Goal: Find specific page/section: Find specific page/section

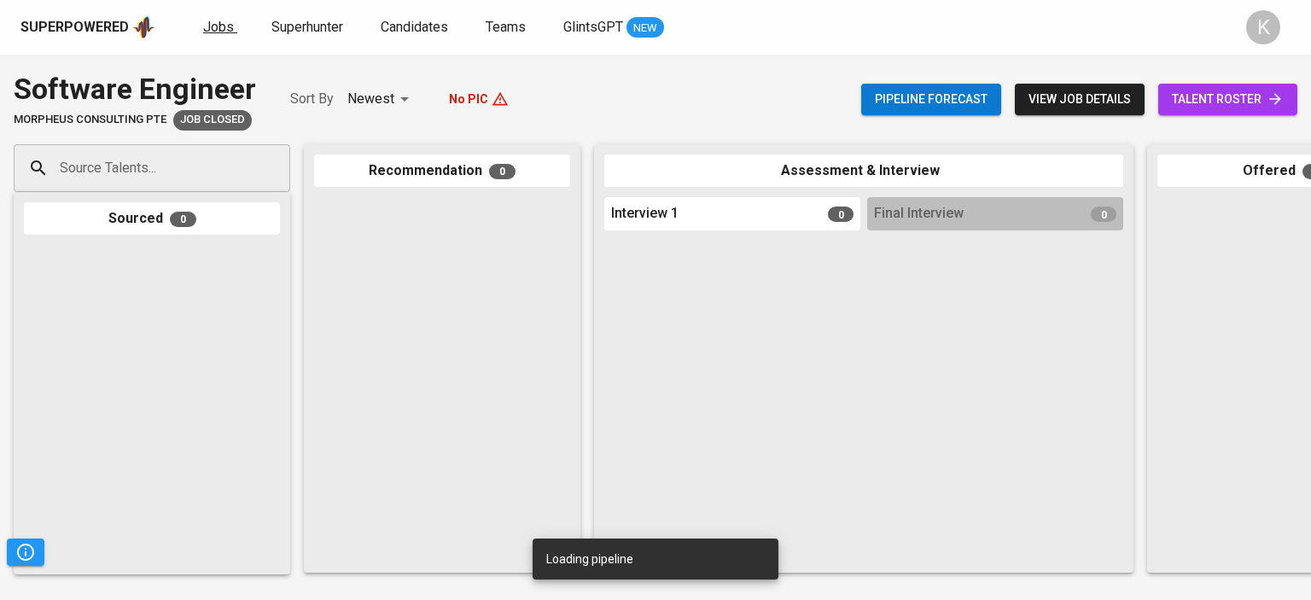
click at [221, 29] on span "Jobs" at bounding box center [218, 27] width 31 height 16
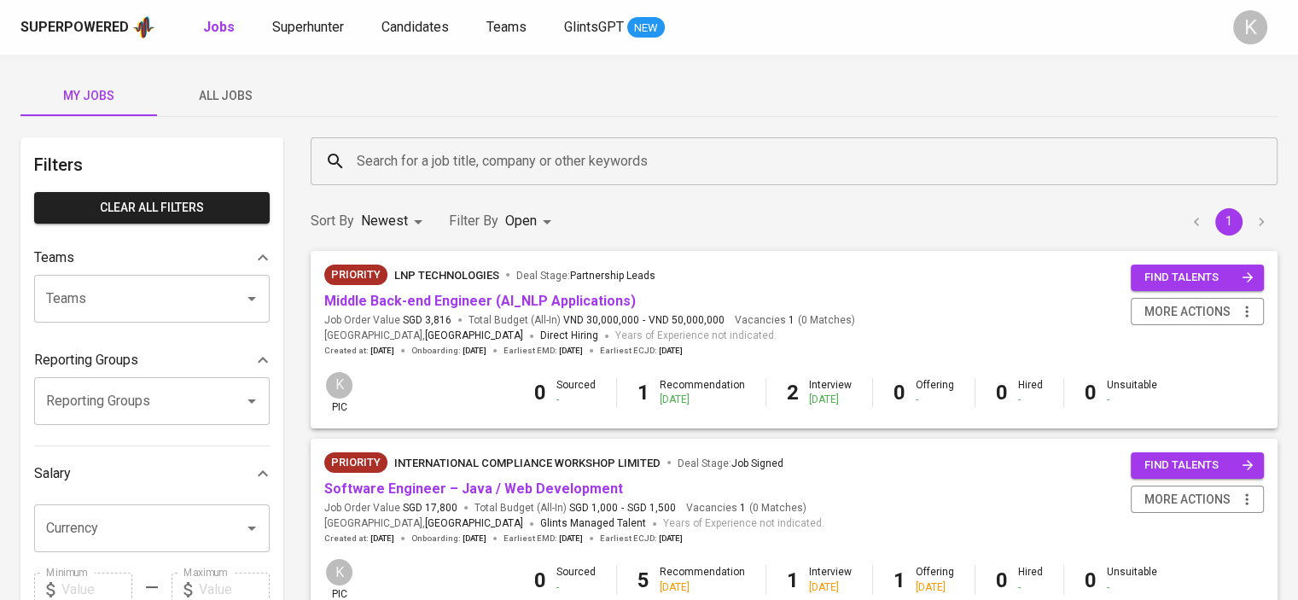
click at [217, 293] on div "Teams" at bounding box center [152, 299] width 236 height 48
click at [251, 299] on icon "Open" at bounding box center [252, 299] width 9 height 4
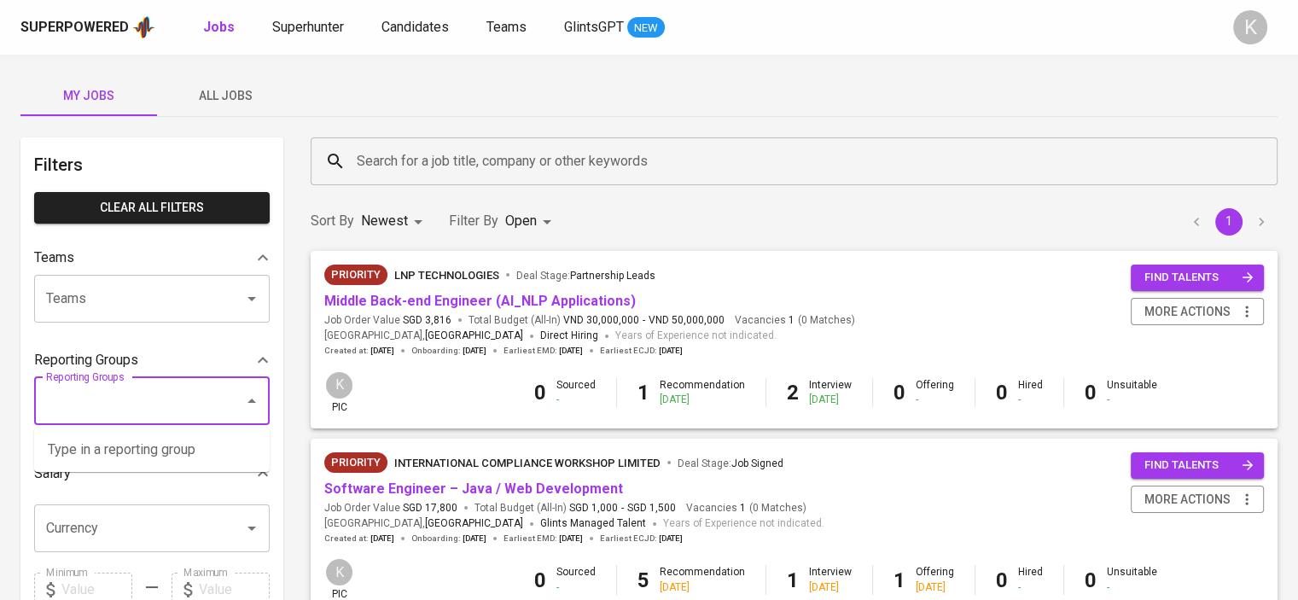
click at [204, 402] on input "Reporting Groups" at bounding box center [128, 401] width 172 height 32
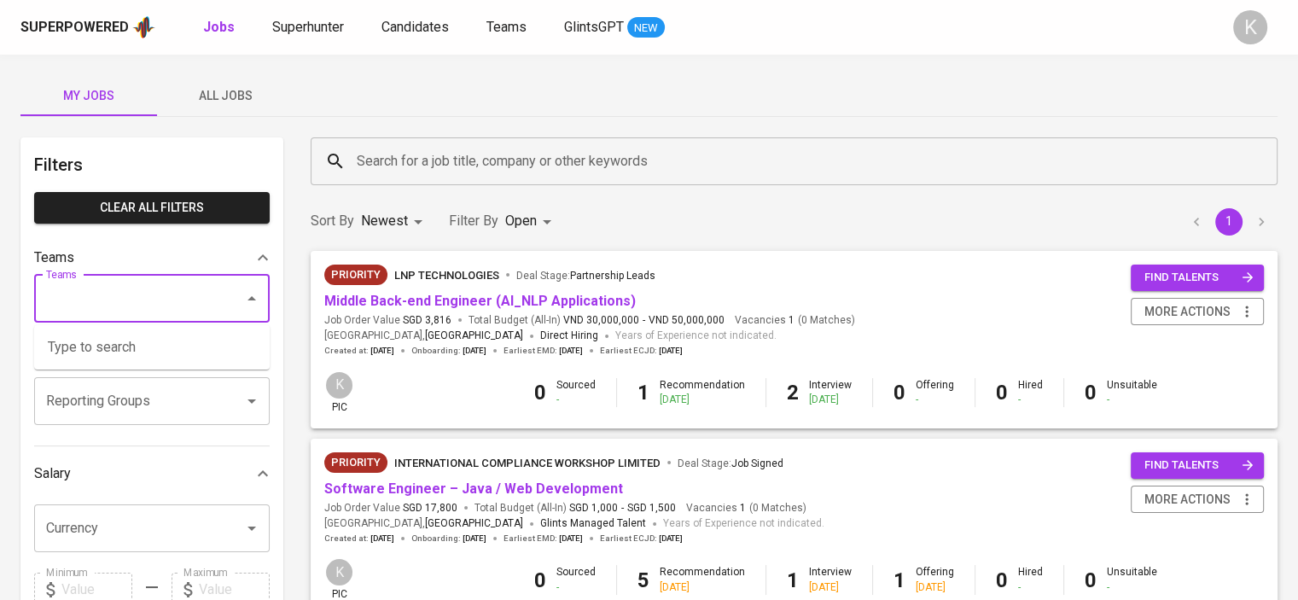
click at [156, 284] on input "Teams" at bounding box center [128, 299] width 172 height 32
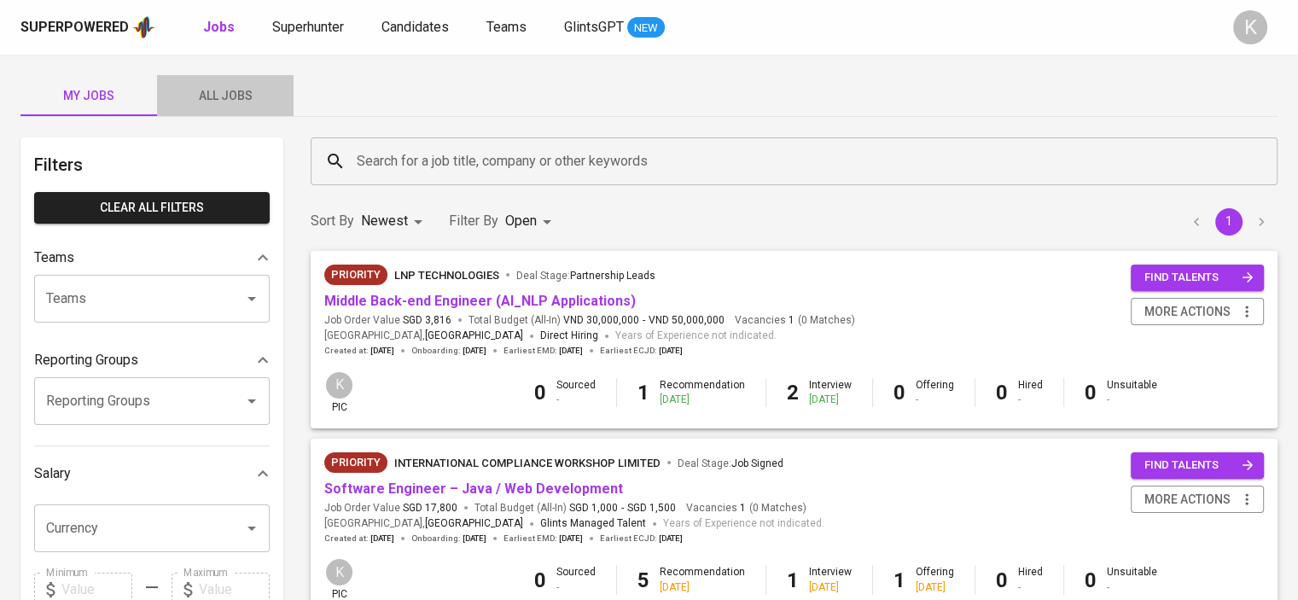
click at [225, 84] on button "All Jobs" at bounding box center [225, 95] width 137 height 41
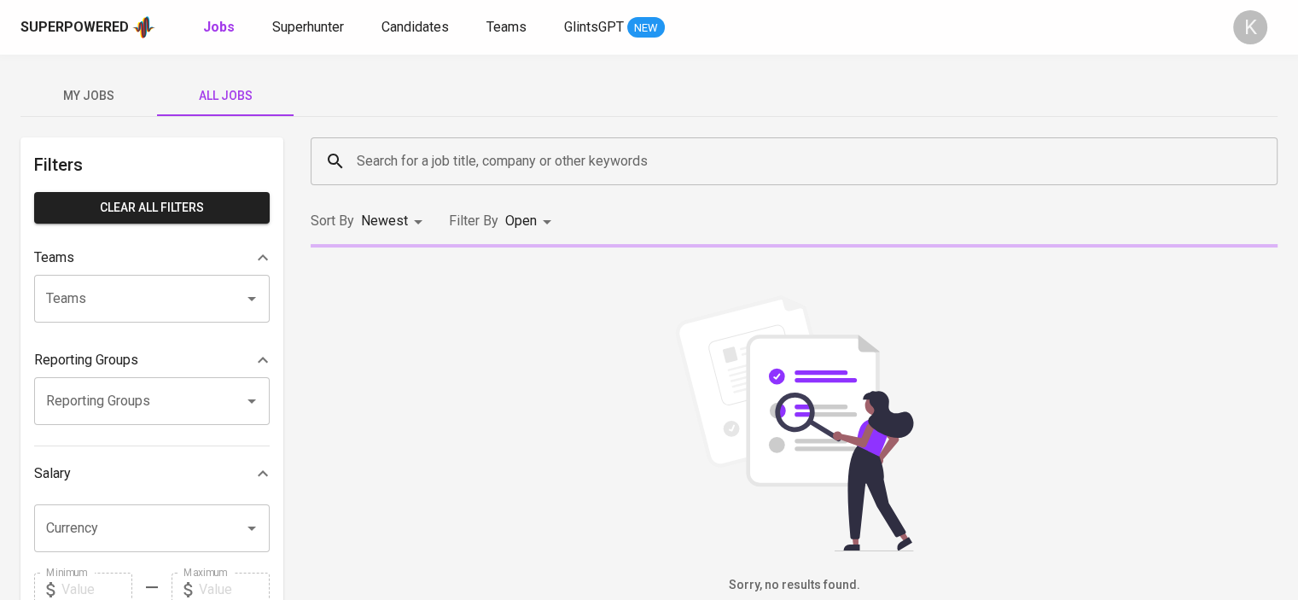
click at [190, 296] on input "Teams" at bounding box center [128, 299] width 172 height 32
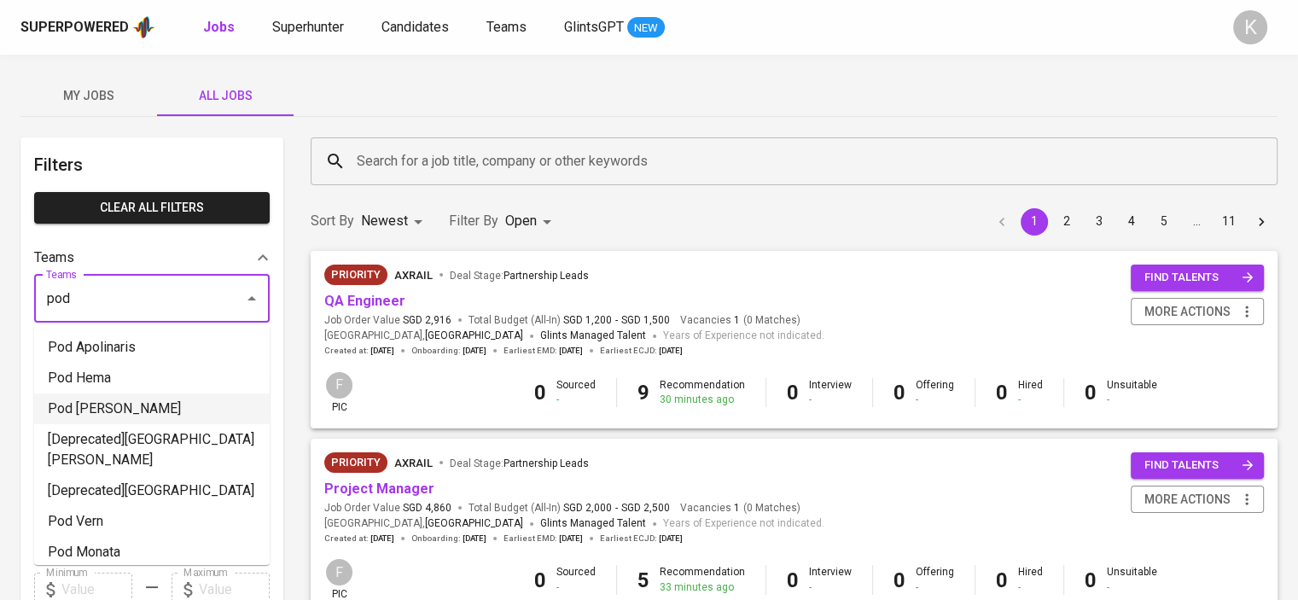
click at [125, 407] on li "Pod [PERSON_NAME]" at bounding box center [152, 409] width 236 height 31
type input "pod"
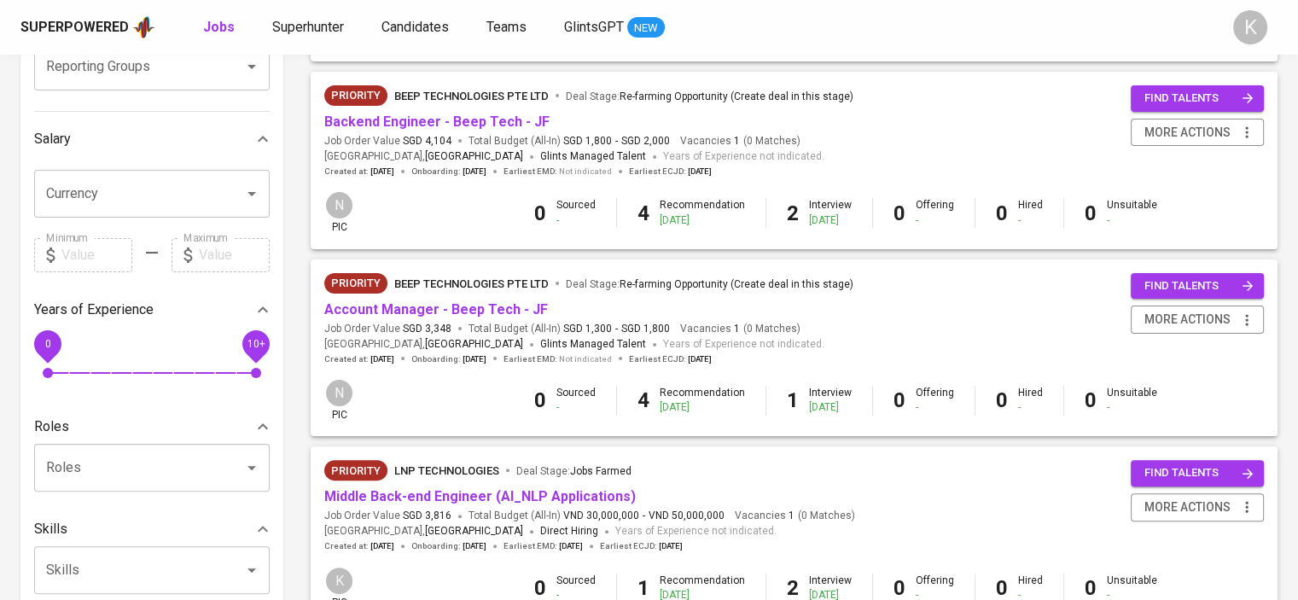
scroll to position [341, 0]
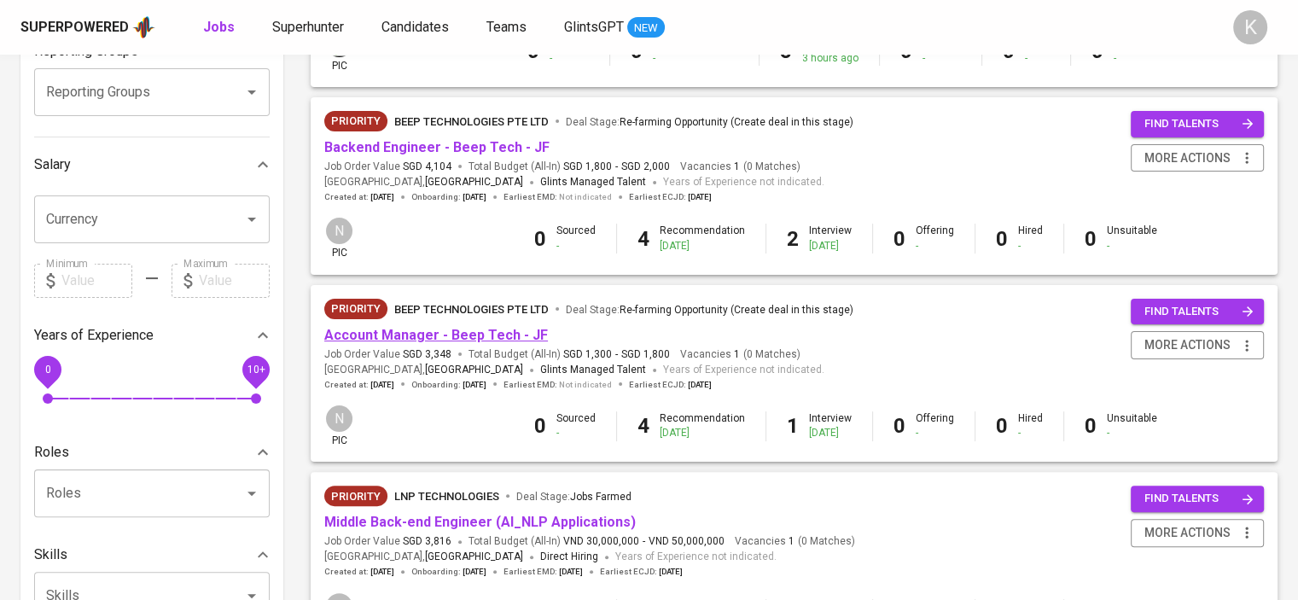
click at [476, 337] on link "Account Manager - Beep Tech - JF" at bounding box center [436, 335] width 224 height 16
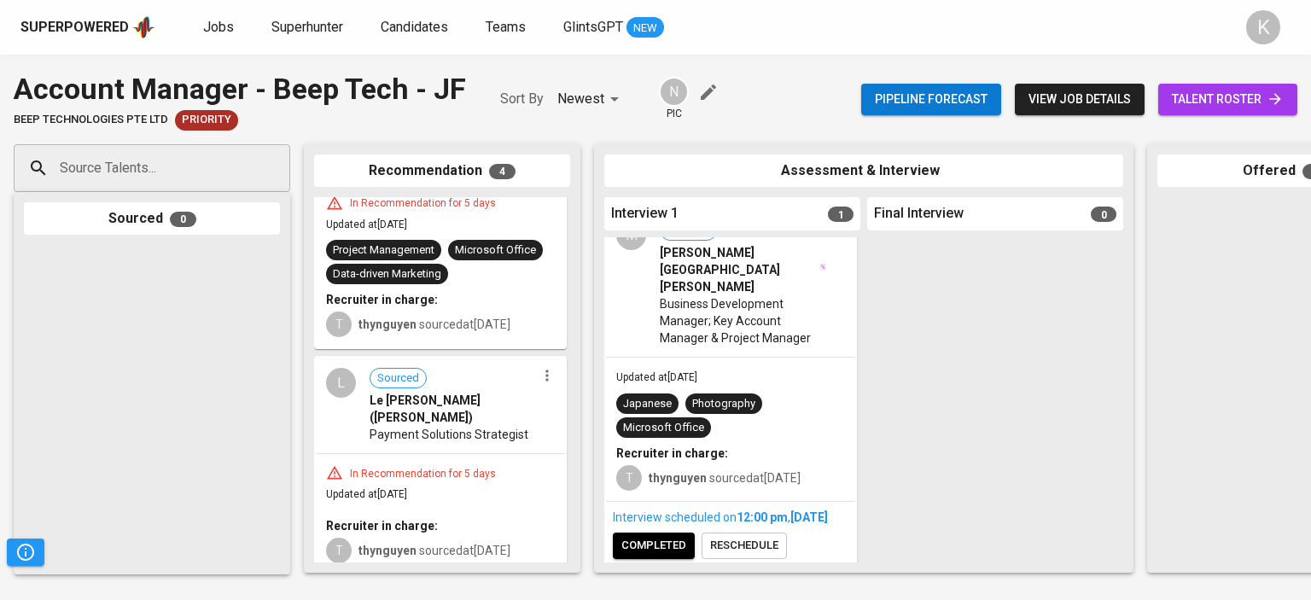
scroll to position [487, 0]
